Goal: Task Accomplishment & Management: Use online tool/utility

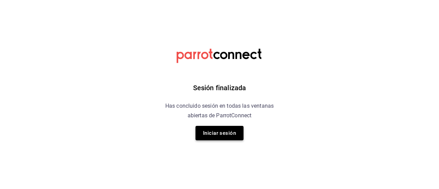
click at [214, 130] on button "Iniciar sesión" at bounding box center [220, 133] width 48 height 14
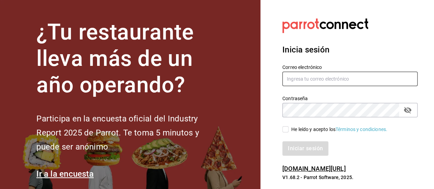
type input "[PERSON_NAME][EMAIL_ADDRESS][DOMAIN_NAME]"
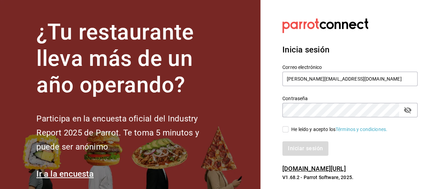
click at [285, 128] on input "He leído y acepto los Términos y condiciones." at bounding box center [285, 129] width 6 height 6
checkbox input "true"
click at [303, 148] on button "Iniciar sesión" at bounding box center [305, 148] width 47 height 14
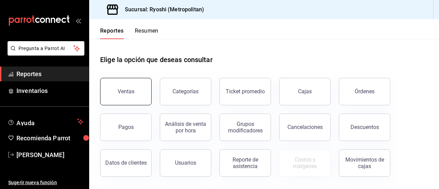
click at [125, 94] on div "Ventas" at bounding box center [126, 91] width 17 height 7
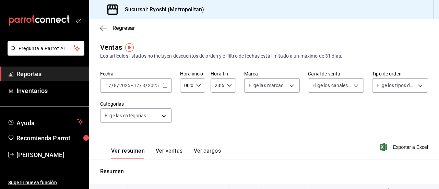
click at [165, 84] on icon "button" at bounding box center [165, 85] width 5 height 5
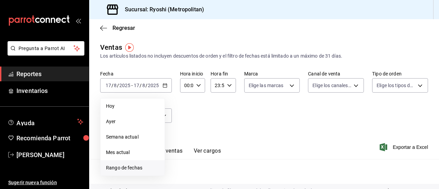
click at [110, 168] on span "Rango de fechas" at bounding box center [132, 167] width 53 height 7
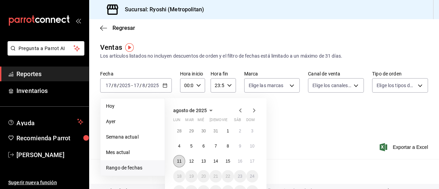
click at [175, 163] on button "11" at bounding box center [179, 161] width 12 height 12
click at [255, 164] on button "17" at bounding box center [252, 161] width 12 height 12
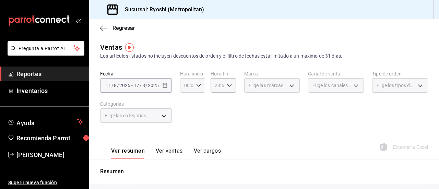
click at [199, 83] on icon "button" at bounding box center [198, 85] width 5 height 5
click at [185, 140] on button "02" at bounding box center [186, 136] width 10 height 14
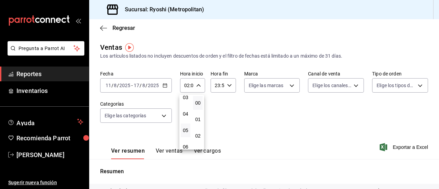
click at [184, 134] on button "05" at bounding box center [186, 130] width 10 height 14
type input "05:00"
click at [196, 106] on button "00" at bounding box center [198, 103] width 10 height 14
click at [226, 84] on div at bounding box center [219, 94] width 439 height 189
click at [227, 85] on icon "button" at bounding box center [229, 85] width 5 height 5
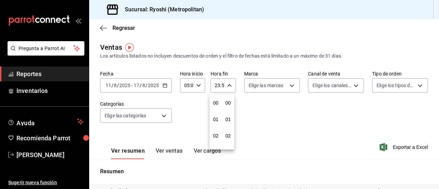
scroll to position [933, 0]
click at [215, 124] on span "22" at bounding box center [215, 124] width 1 height 5
type input "22:59"
click at [216, 123] on button "05" at bounding box center [216, 120] width 10 height 14
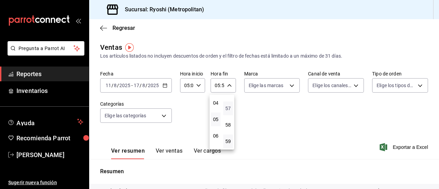
click at [228, 110] on span "57" at bounding box center [227, 108] width 1 height 5
type input "05:57"
click at [228, 102] on span "00" at bounding box center [227, 102] width 1 height 5
type input "05:00"
click at [319, 122] on div at bounding box center [219, 94] width 439 height 189
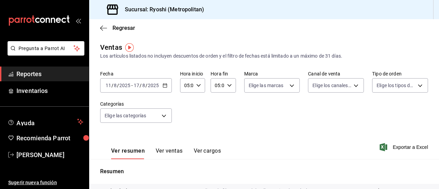
click at [164, 152] on button "Ver ventas" at bounding box center [169, 154] width 27 height 12
